Goal: Navigation & Orientation: Find specific page/section

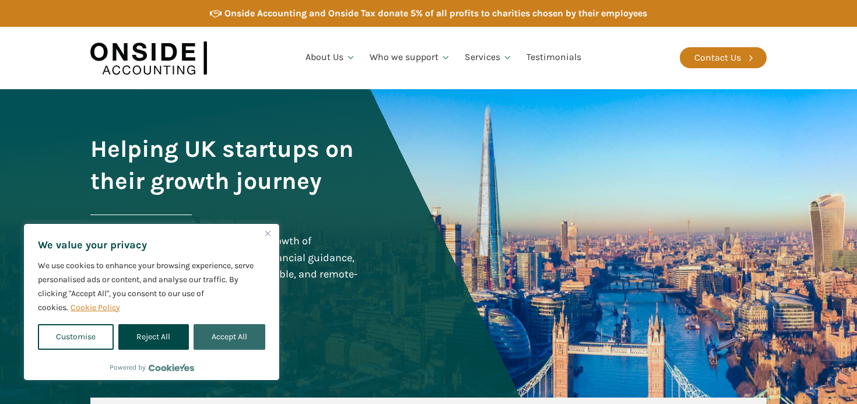
click at [224, 335] on button "Accept All" at bounding box center [230, 337] width 72 height 26
checkbox input "true"
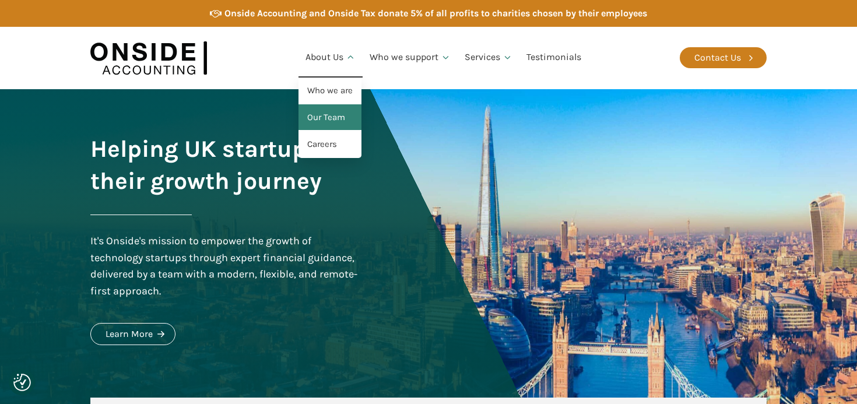
click at [323, 112] on link "Our Team" at bounding box center [330, 117] width 63 height 27
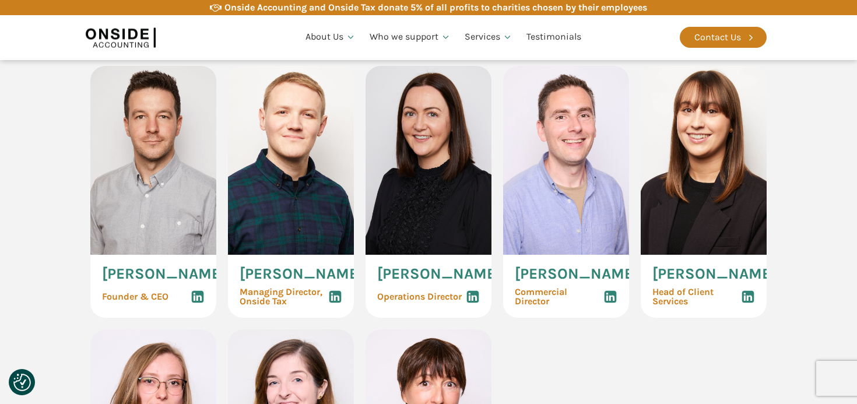
scroll to position [424, 0]
